Goal: Understand process/instructions: Learn how to perform a task or action

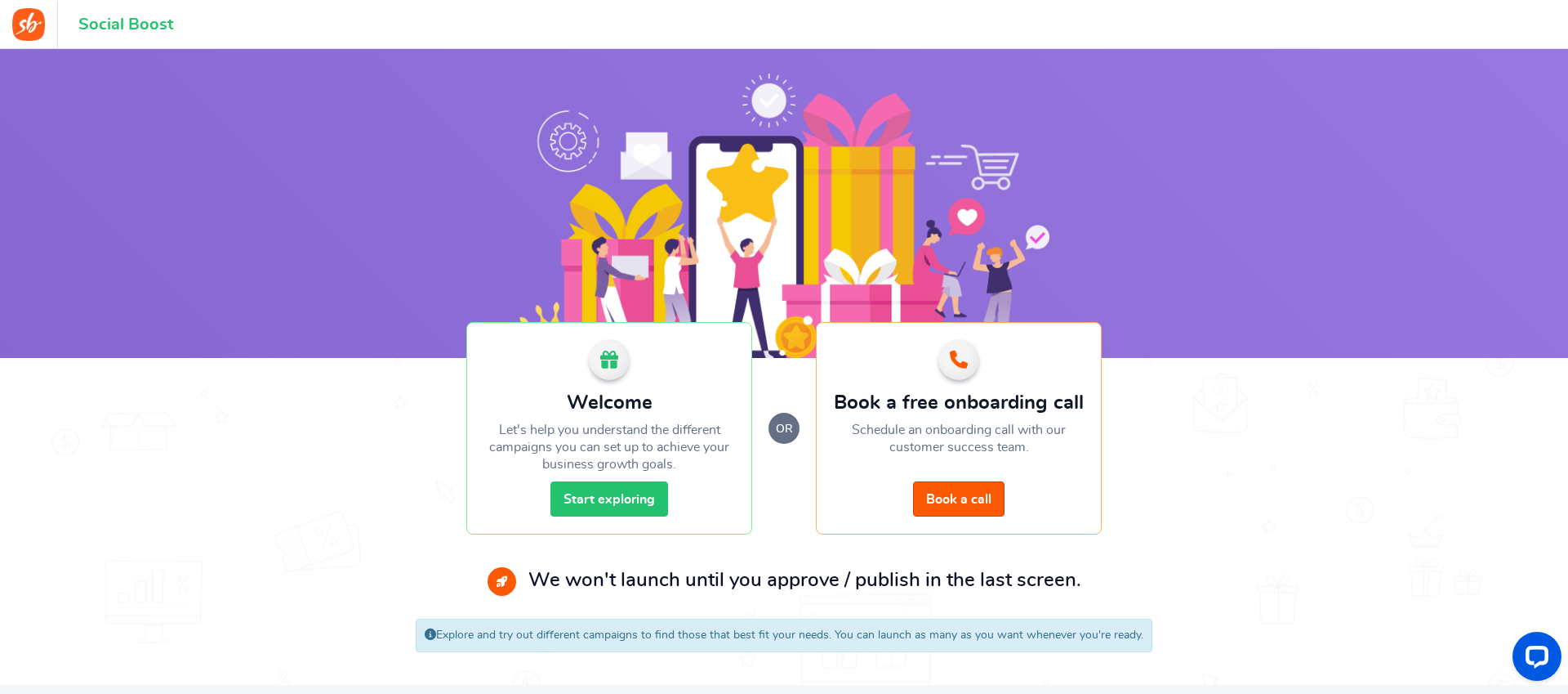
click at [632, 491] on link "Start exploring" at bounding box center [609, 498] width 118 height 35
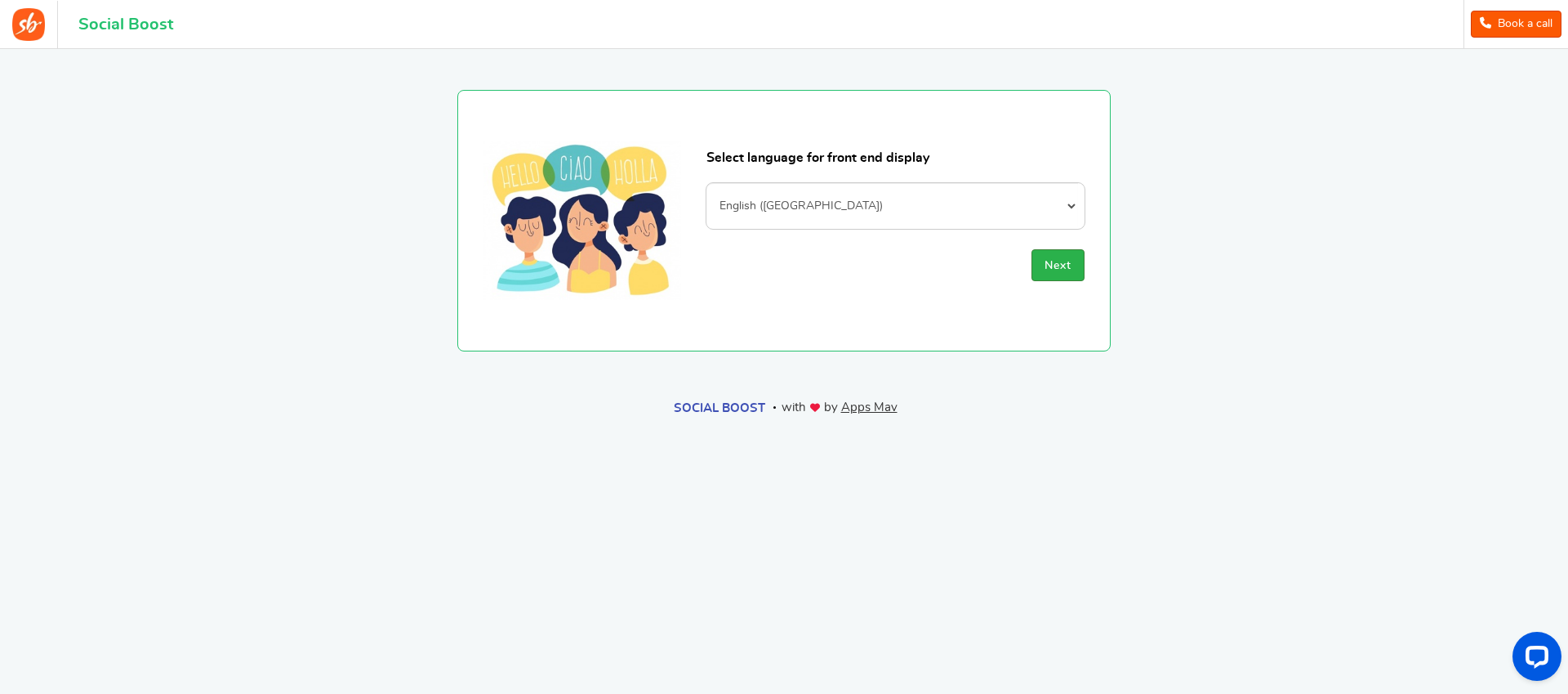
click at [1043, 272] on button "Next" at bounding box center [1058, 265] width 53 height 32
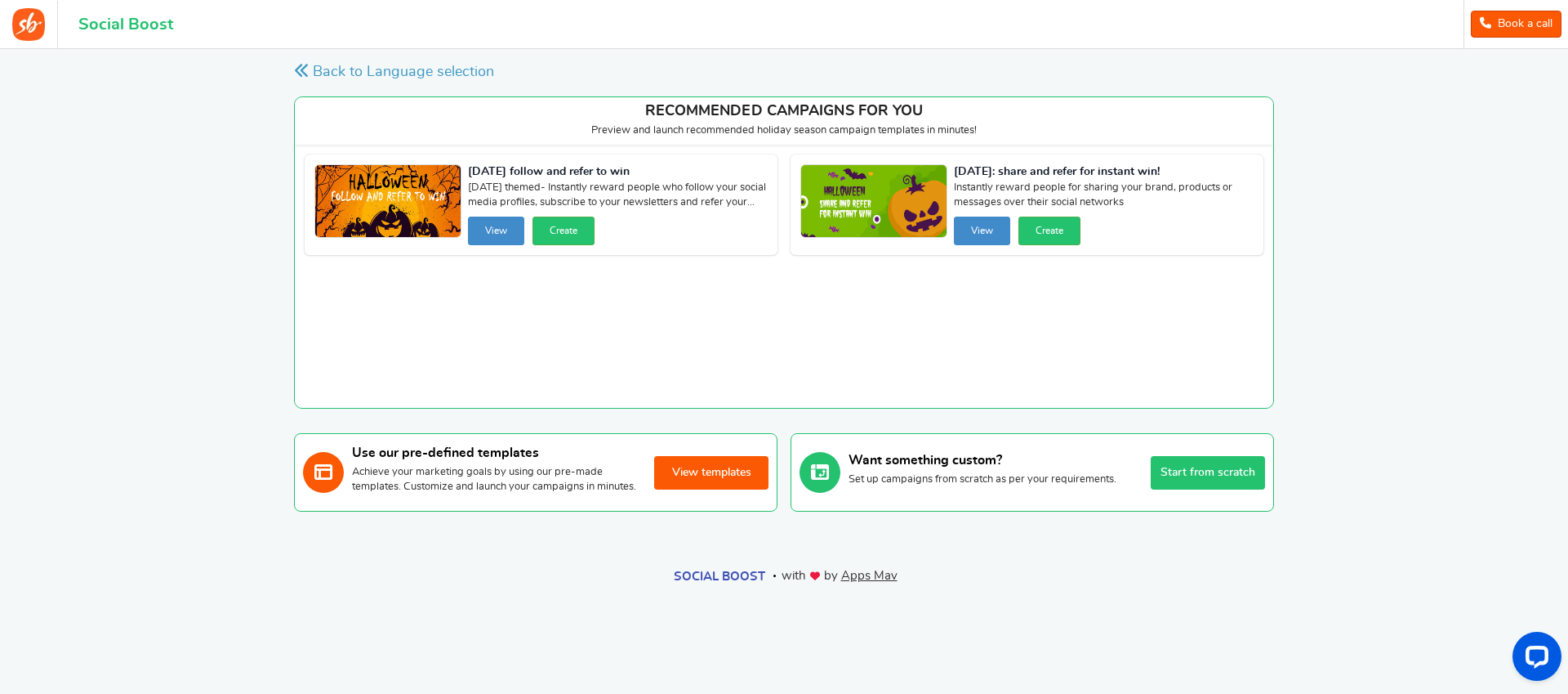
click at [706, 489] on button "View templates" at bounding box center [711, 472] width 114 height 34
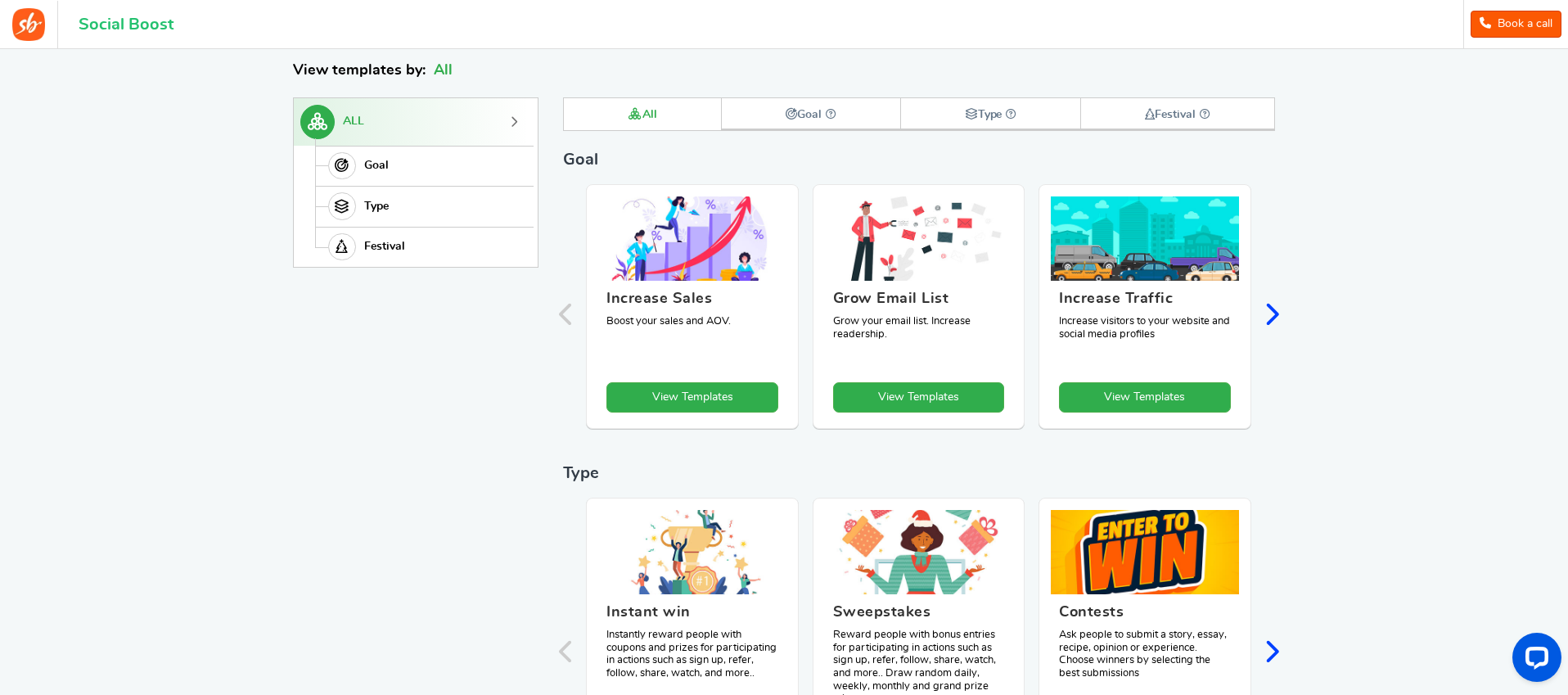
scroll to position [226, 0]
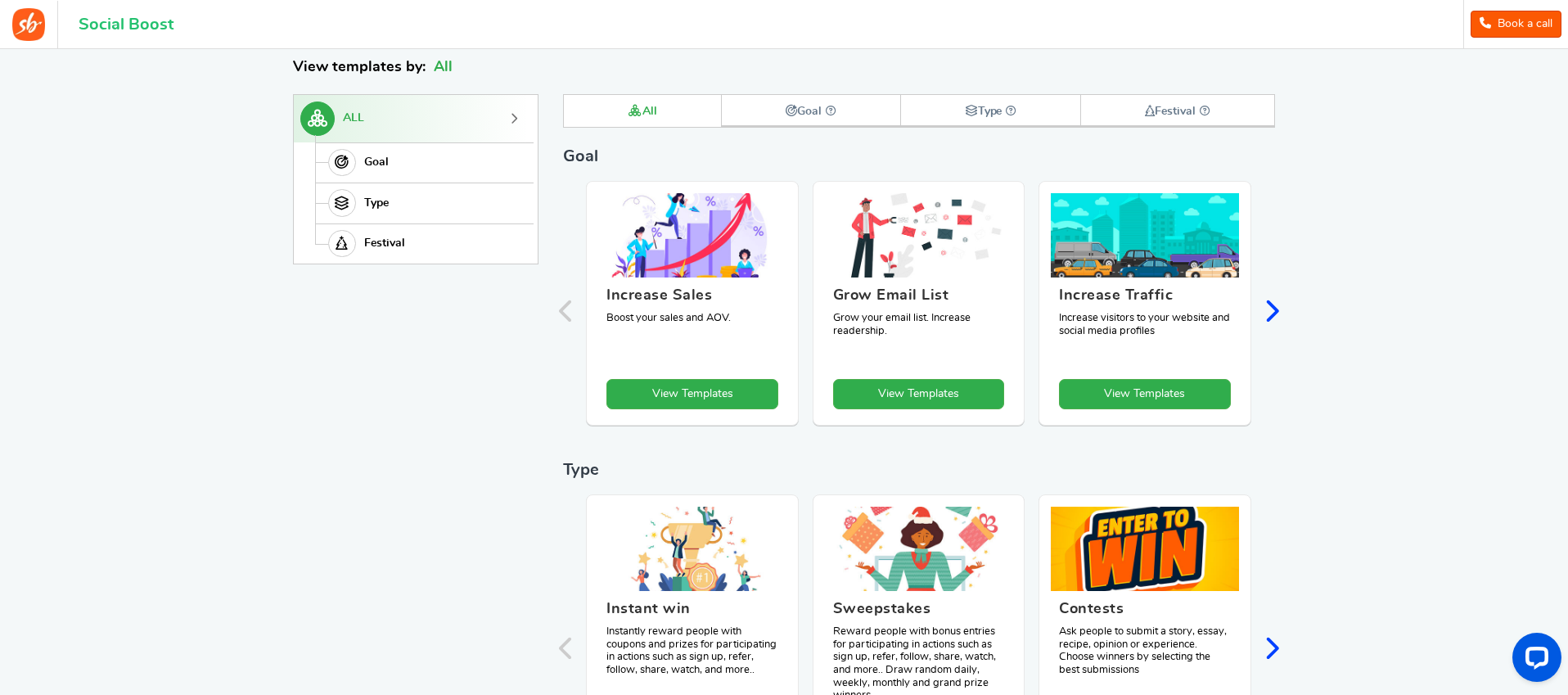
click at [32, 22] on img at bounding box center [28, 25] width 33 height 33
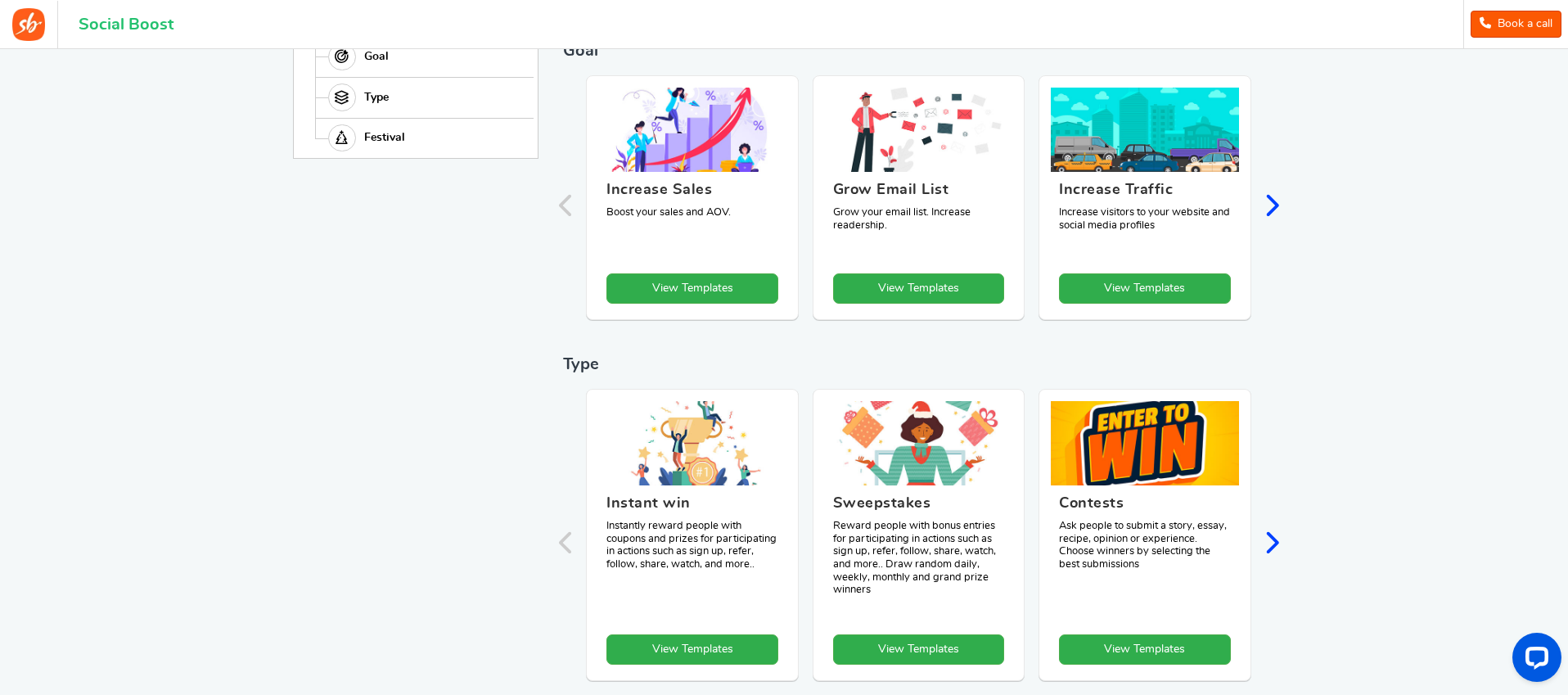
scroll to position [262, 0]
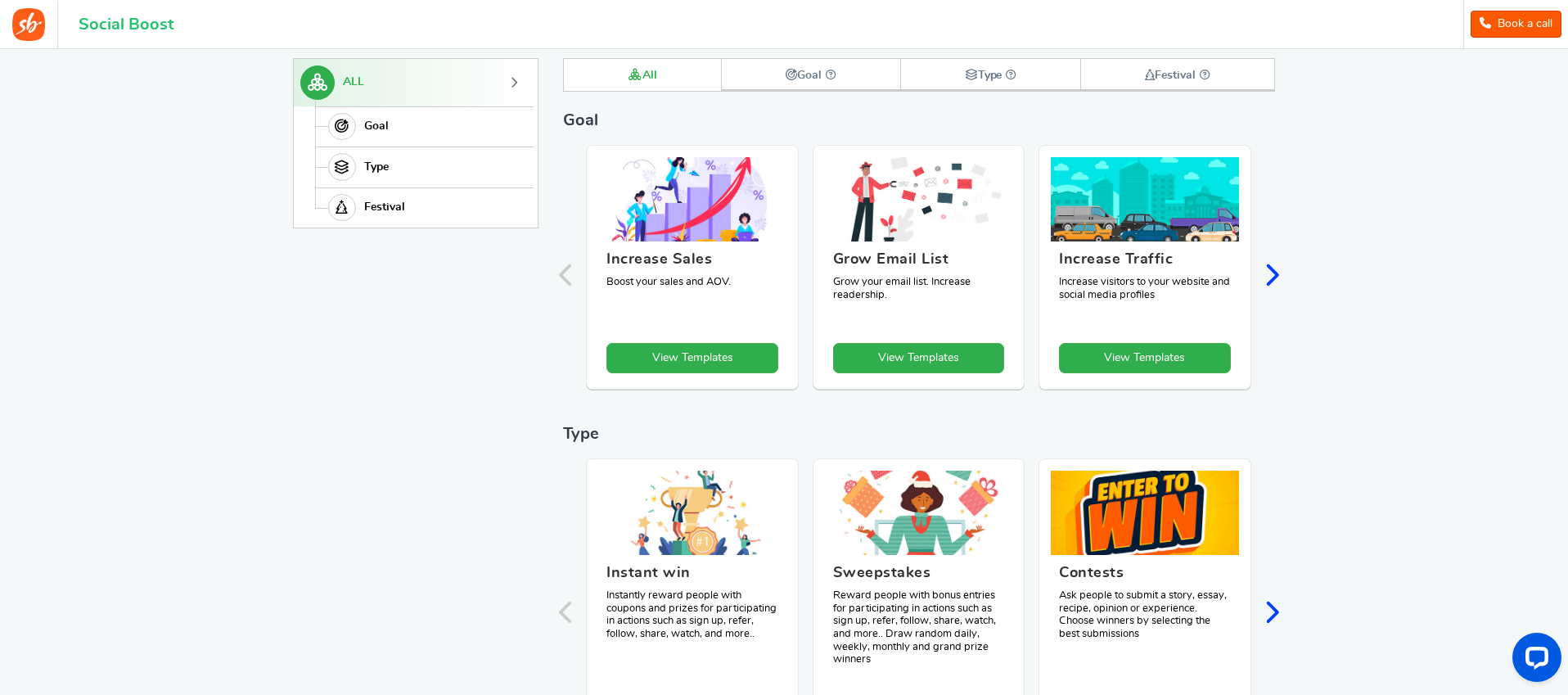
click at [1273, 274] on icon "Next slide" at bounding box center [1271, 275] width 15 height 25
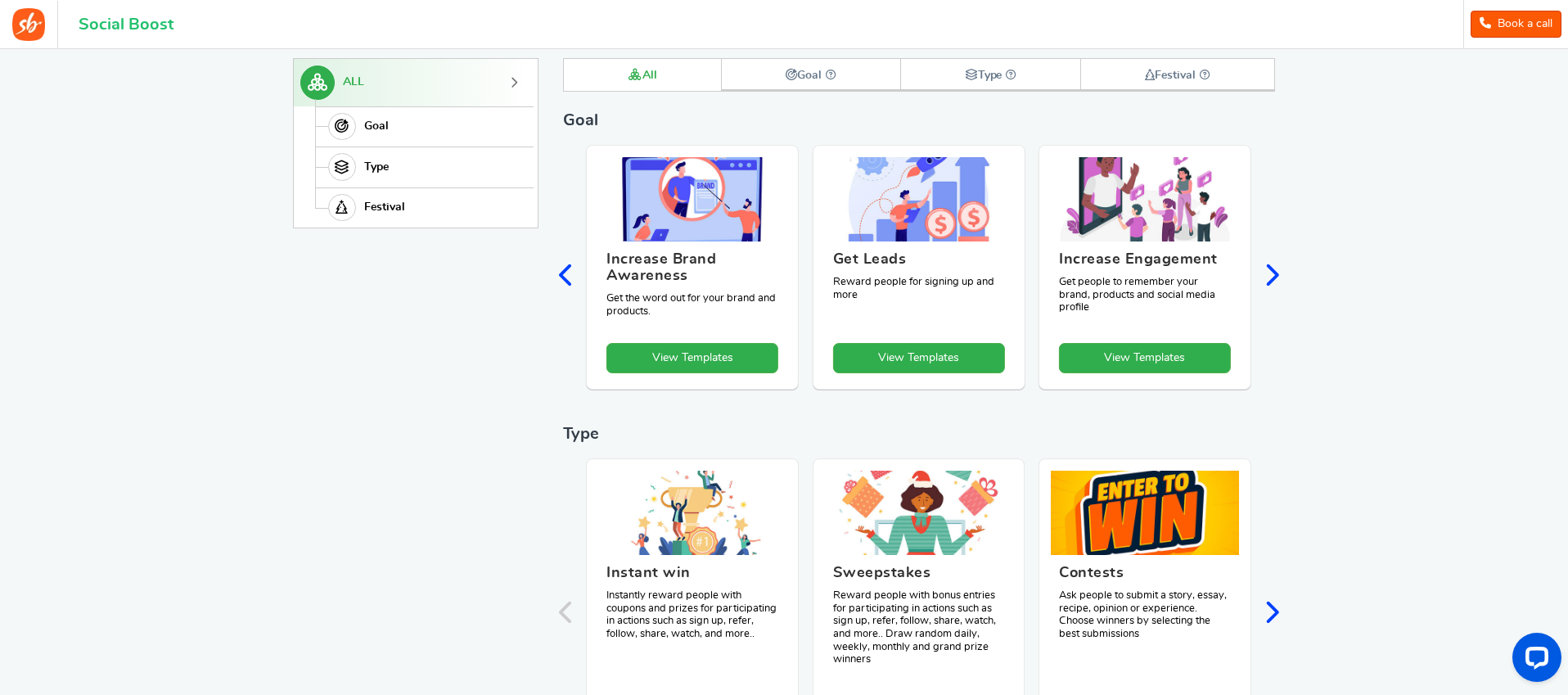
click at [1272, 273] on icon "Next slide" at bounding box center [1271, 275] width 15 height 25
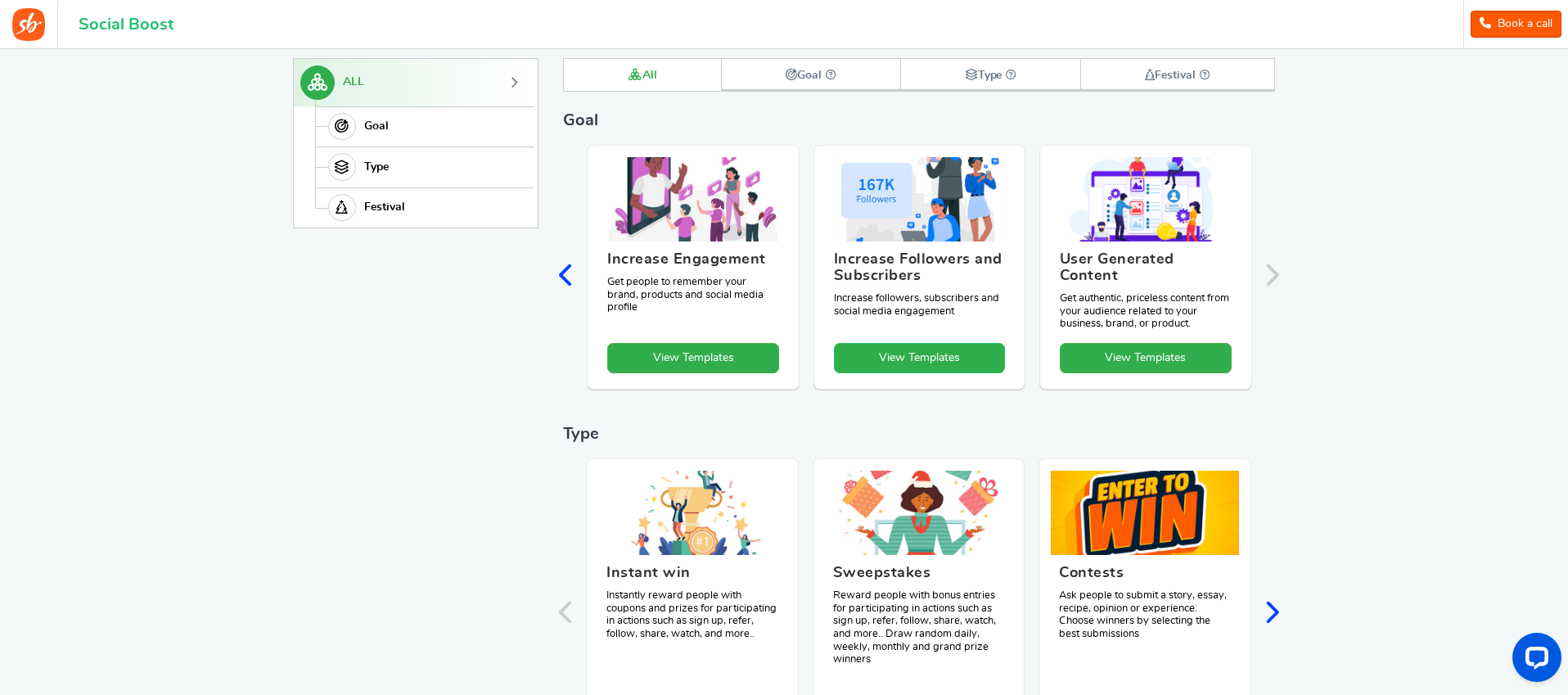
click at [907, 364] on link "View Templates" at bounding box center [920, 358] width 172 height 30
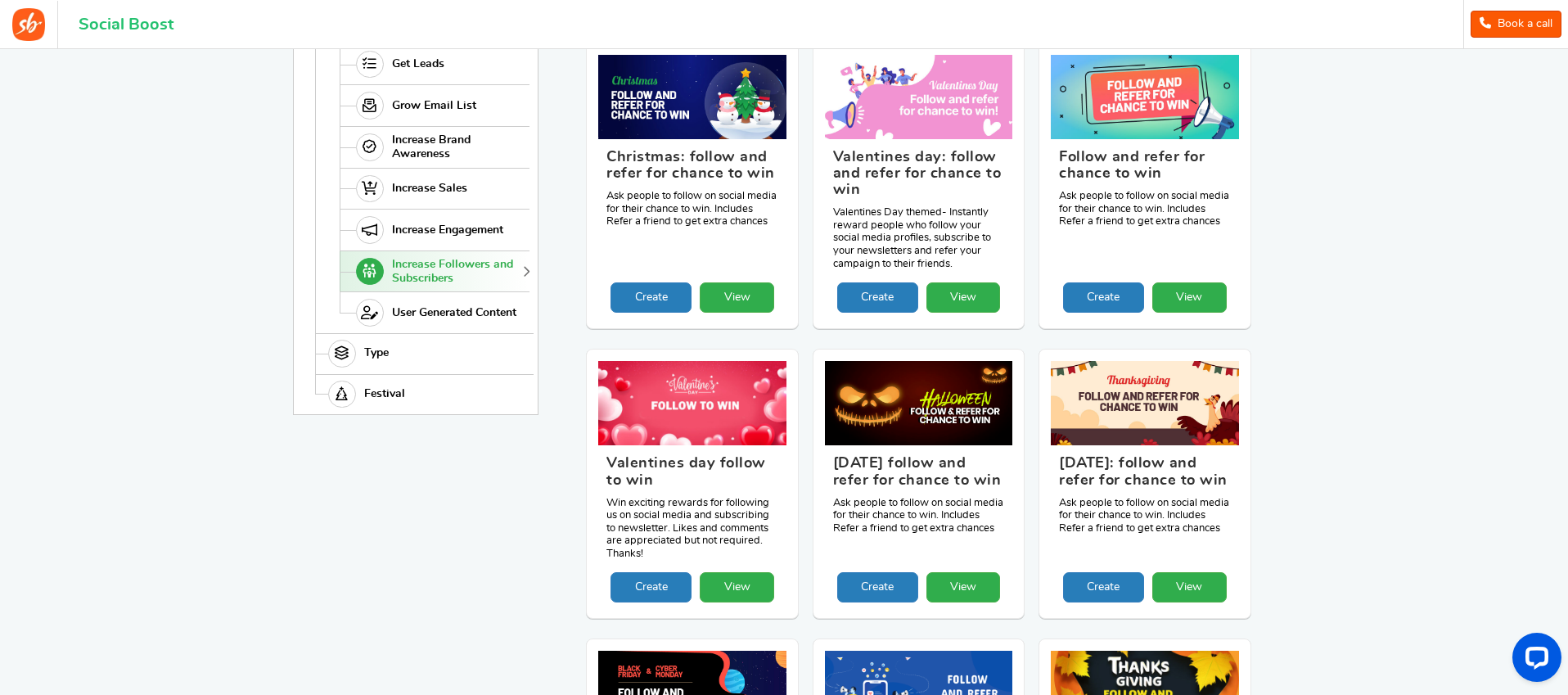
scroll to position [408, 0]
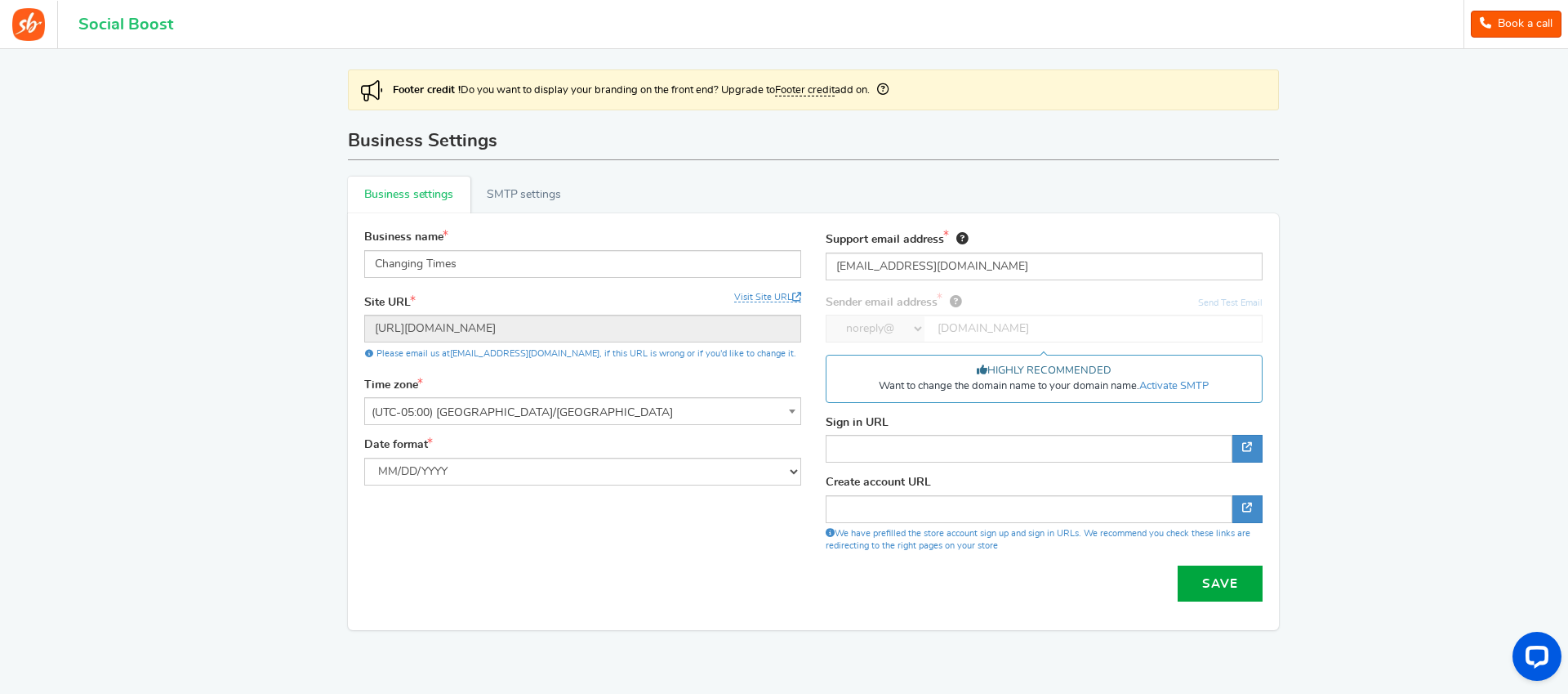
click at [889, 88] on icon at bounding box center [883, 89] width 11 height 11
click at [827, 91] on link "Footer credit" at bounding box center [804, 91] width 59 height 11
